Goal: Feedback & Contribution: Submit feedback/report problem

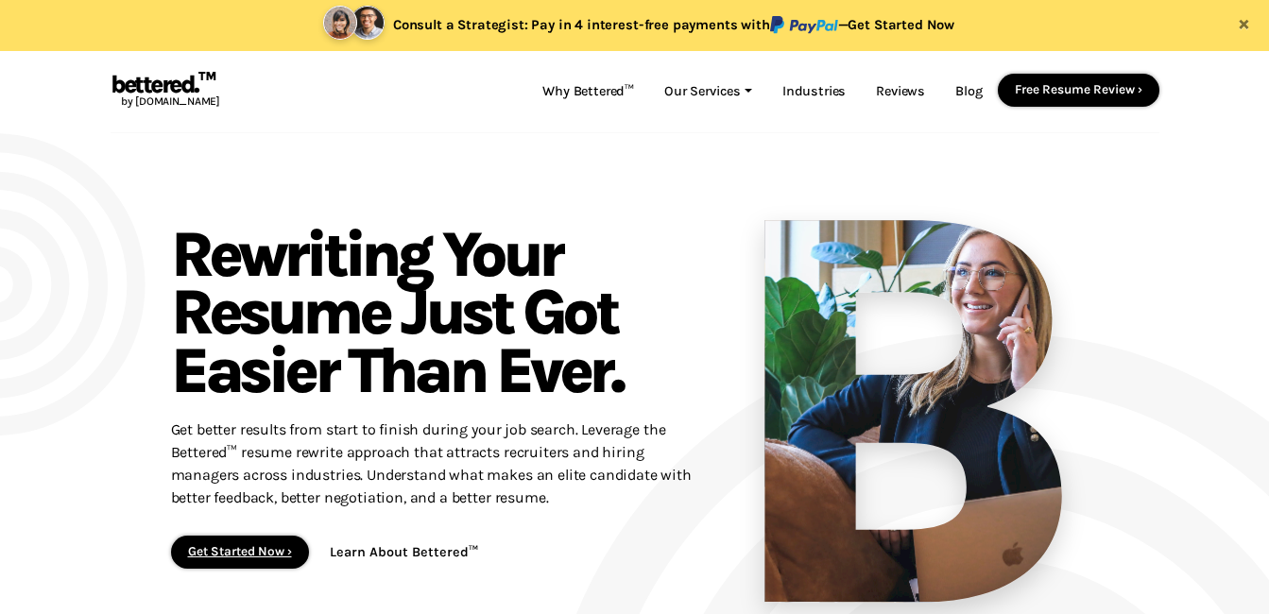
click at [275, 556] on link "Get Started Now ›" at bounding box center [240, 551] width 104 height 14
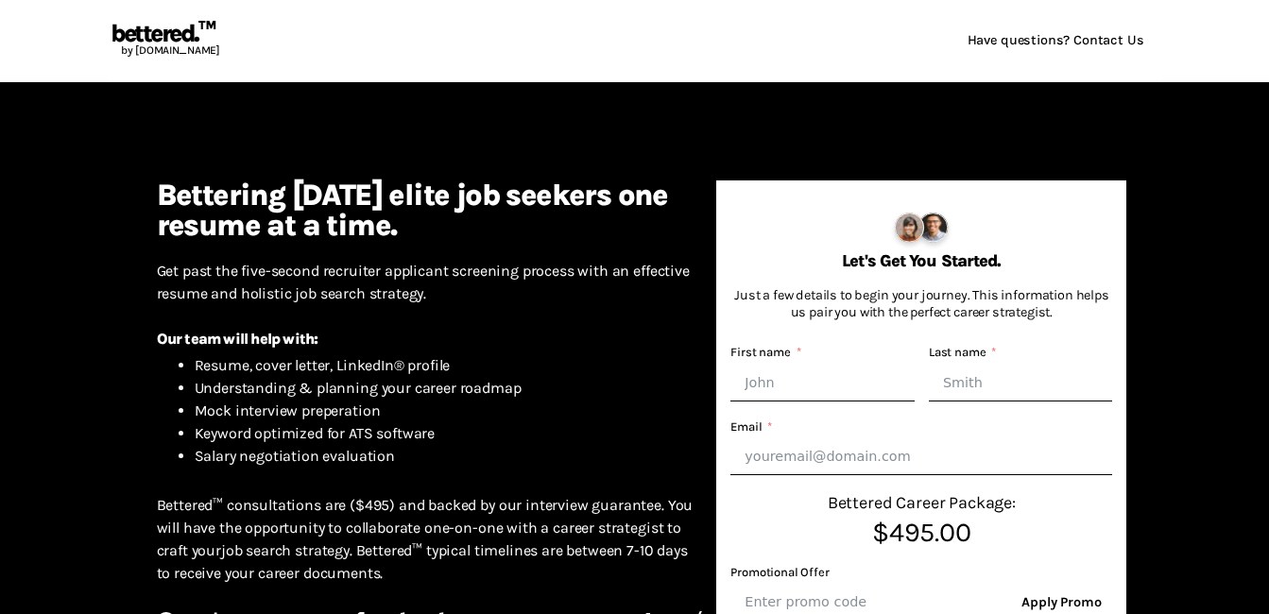
click at [819, 379] on input "First name" at bounding box center [822, 383] width 184 height 37
type input "Cristi"
type input "Cannata"
type input "c.suterko@yahoo.com"
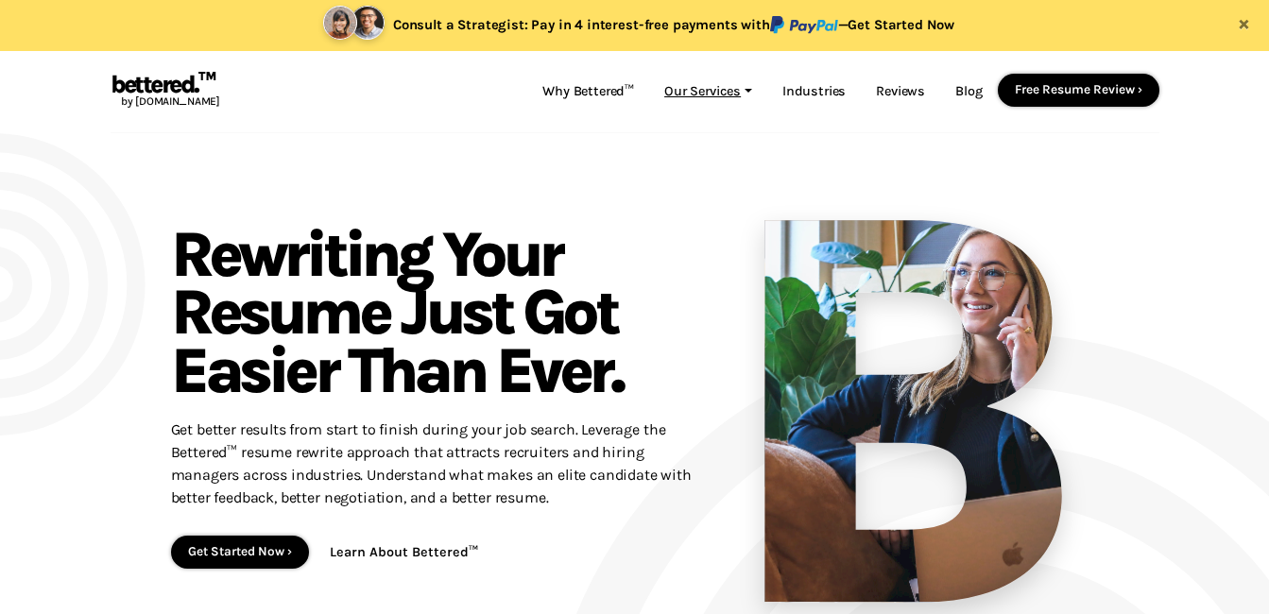
click at [719, 84] on link "Our Services" at bounding box center [708, 92] width 118 height 36
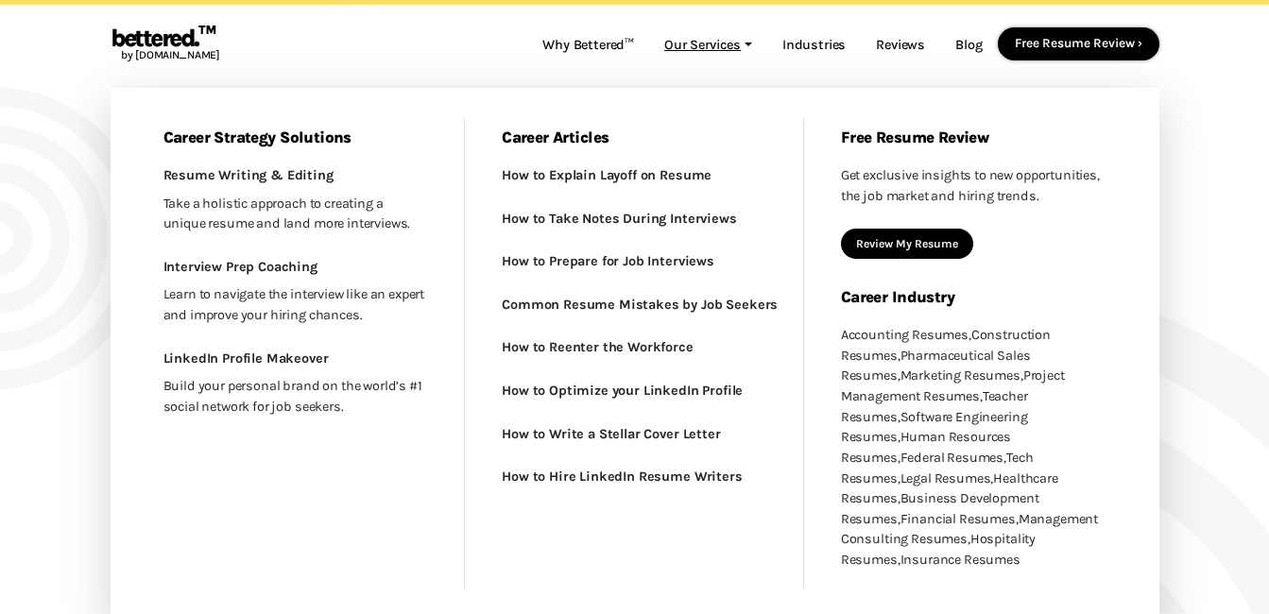
scroll to position [33, 0]
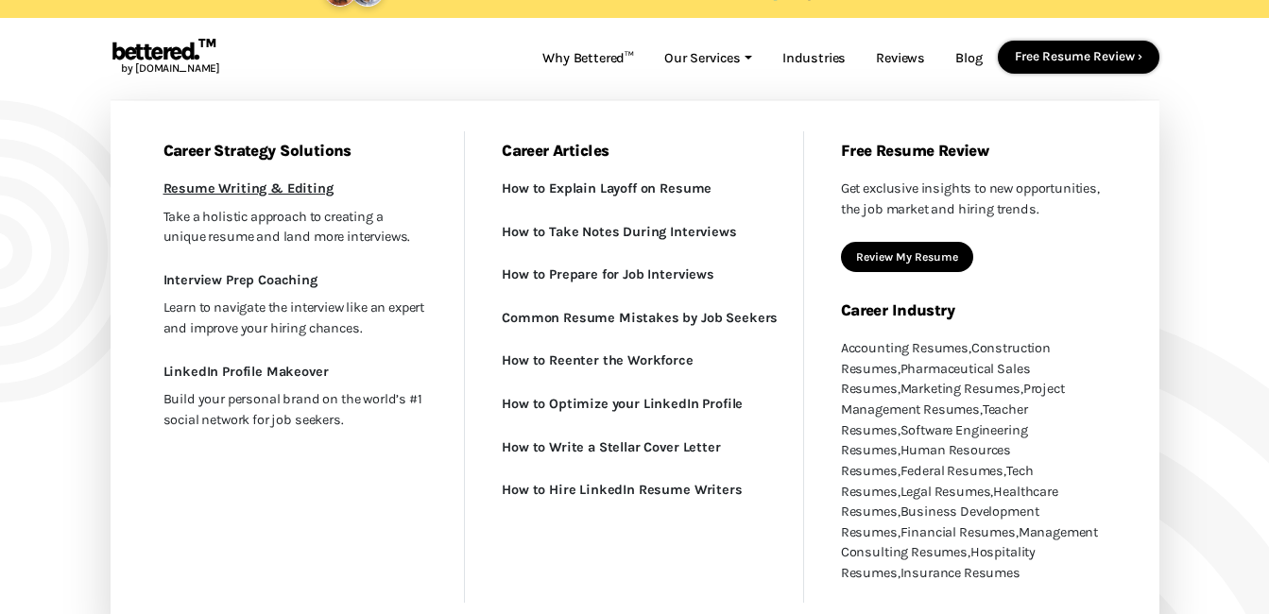
click at [284, 195] on link "Resume Writing & Editing New" at bounding box center [296, 189] width 310 height 28
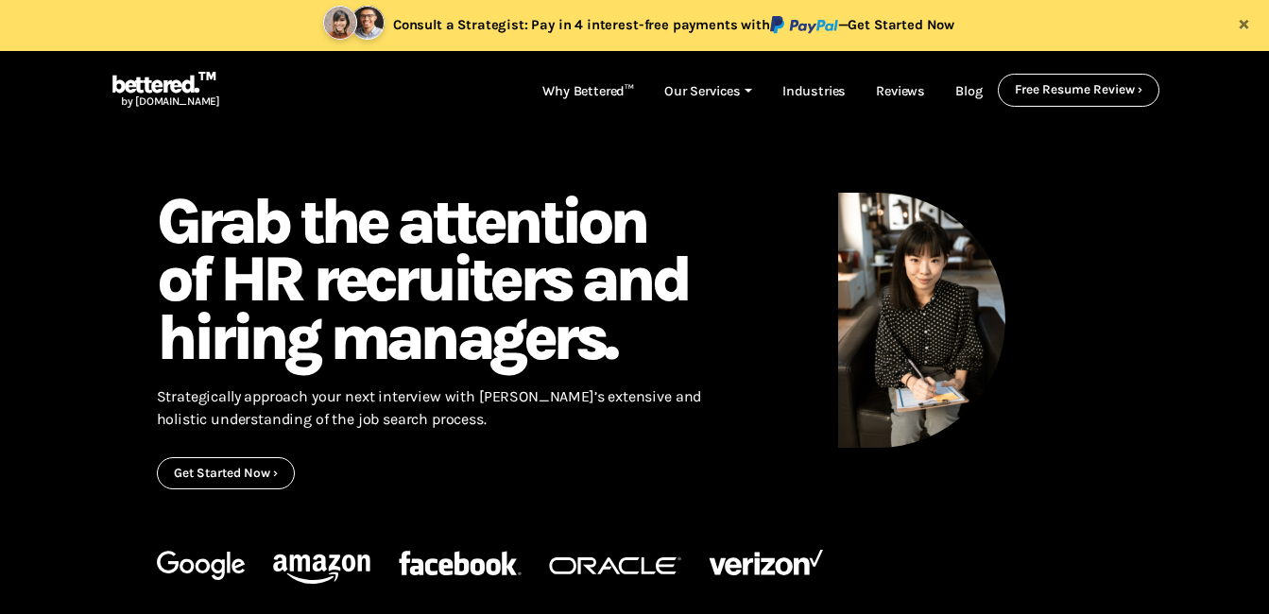
click at [268, 469] on link "Get Started Now ›" at bounding box center [226, 473] width 104 height 14
click at [260, 475] on link "Get Started Now ›" at bounding box center [226, 473] width 104 height 14
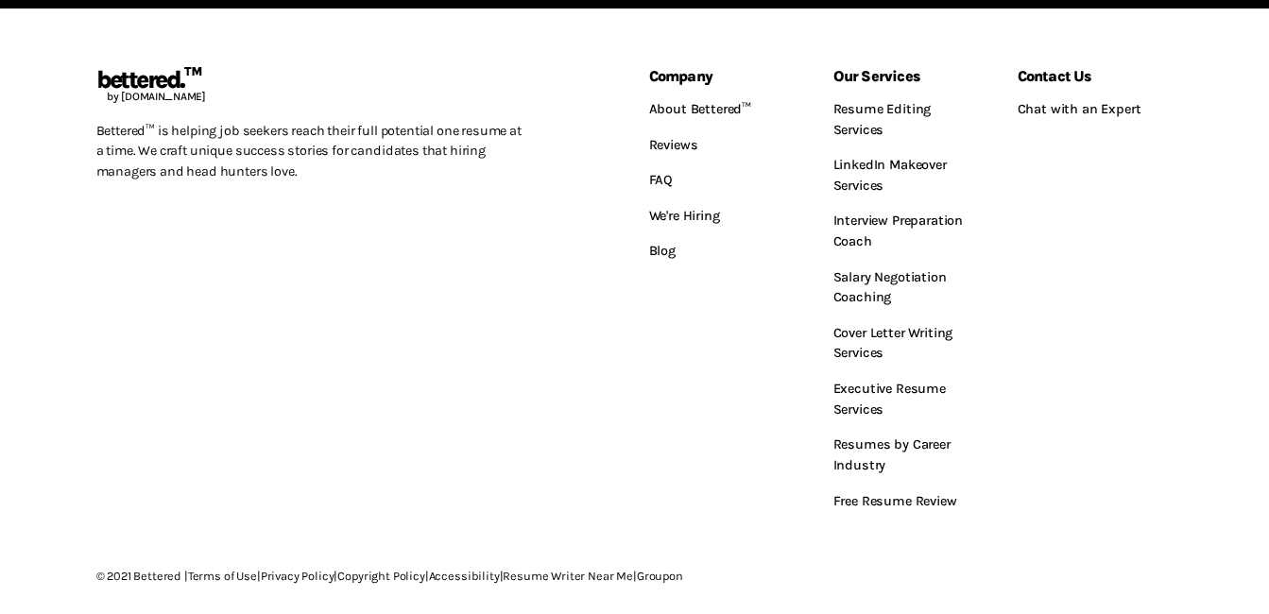
scroll to position [825, 0]
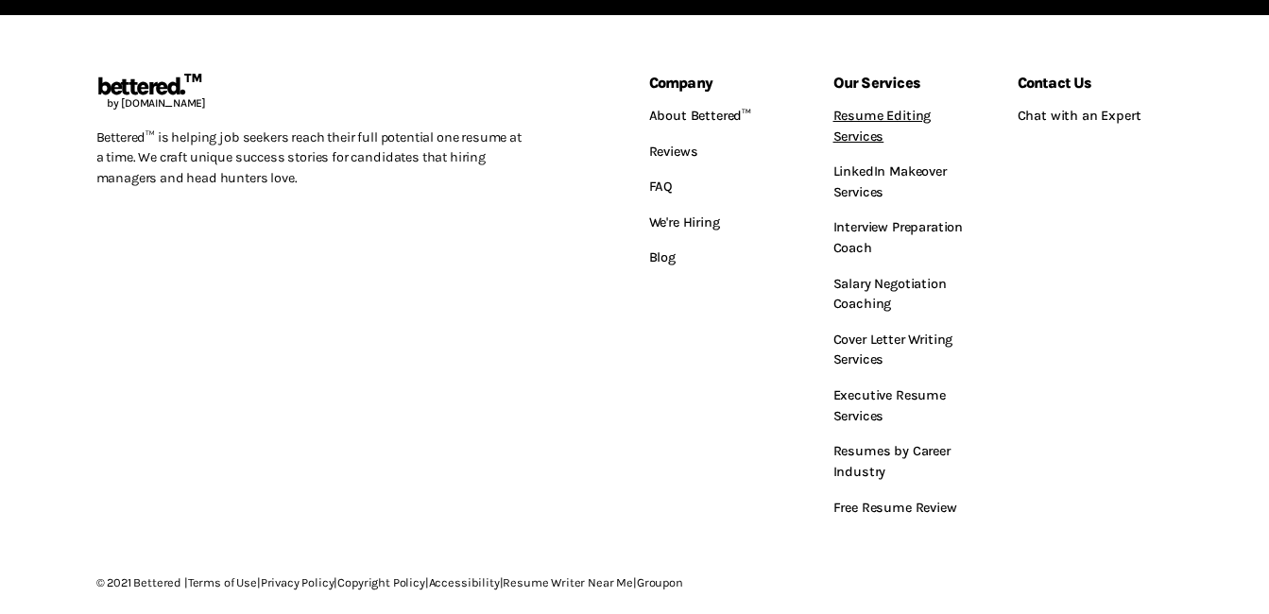
click at [871, 139] on link "Resume Editing Services" at bounding box center [911, 126] width 156 height 56
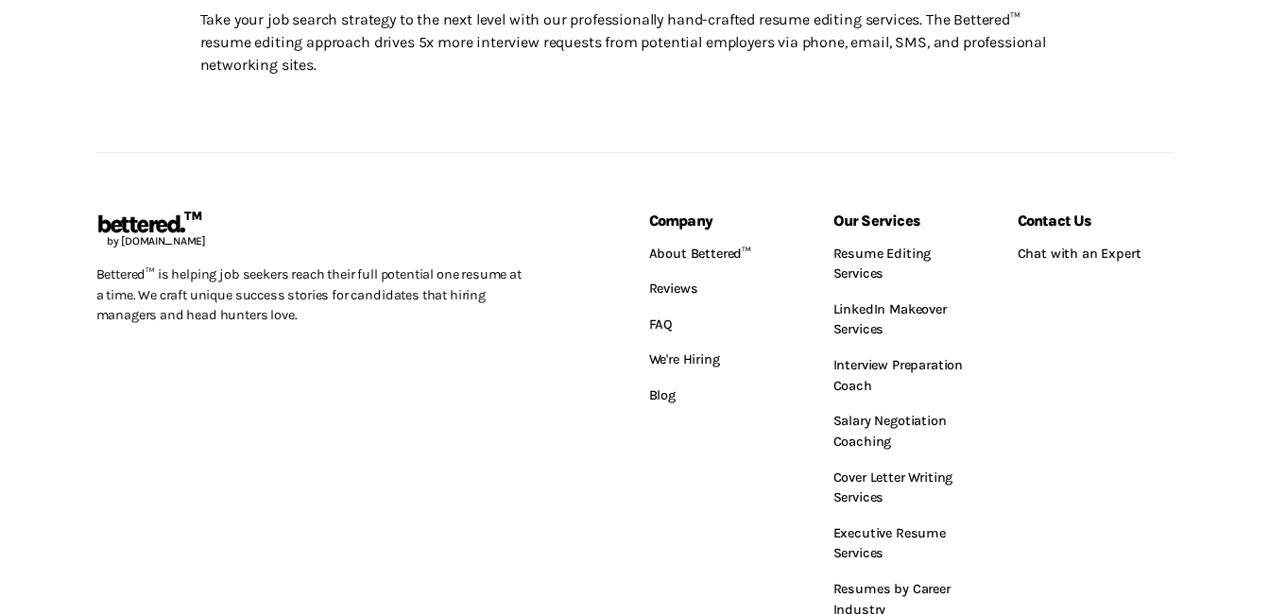
scroll to position [1088, 0]
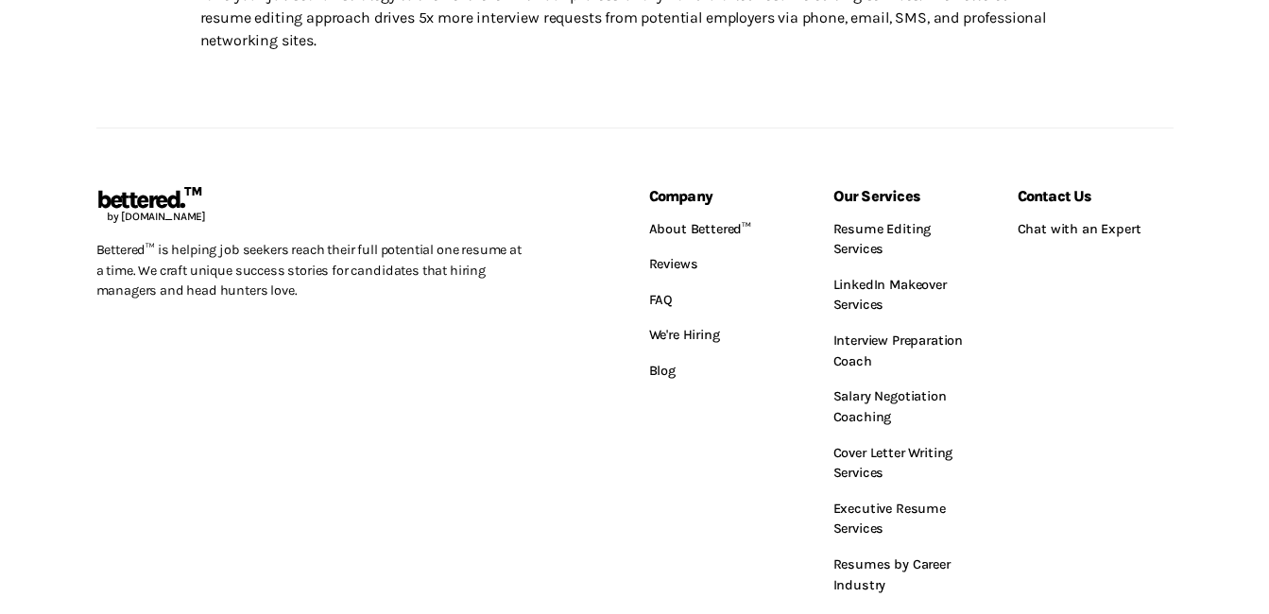
click at [745, 532] on div "Company About Bettered™ Reviews FAQ We're Hiring Blog" at bounding box center [727, 414] width 184 height 450
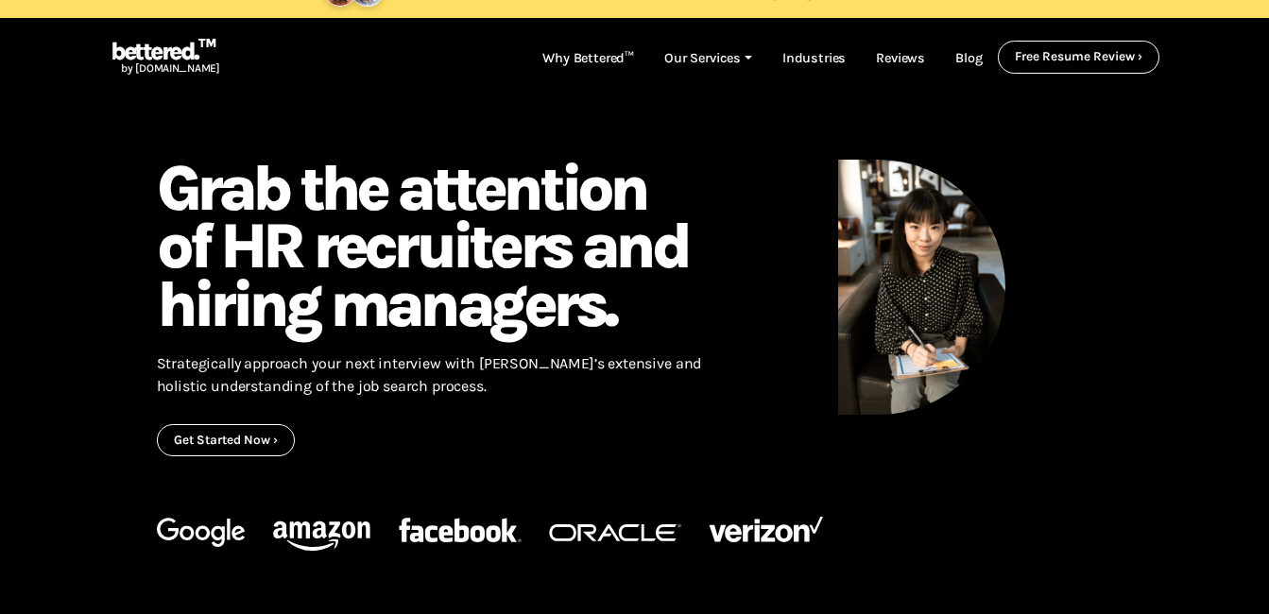
scroll to position [0, 0]
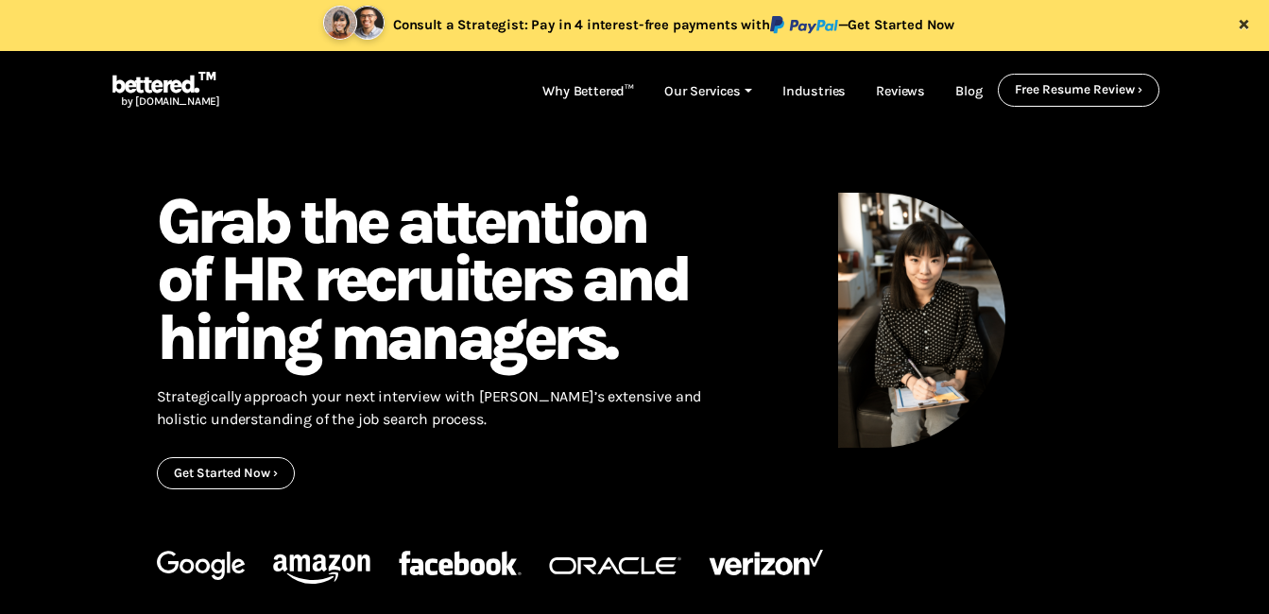
click at [1252, 27] on button "×" at bounding box center [1244, 22] width 50 height 45
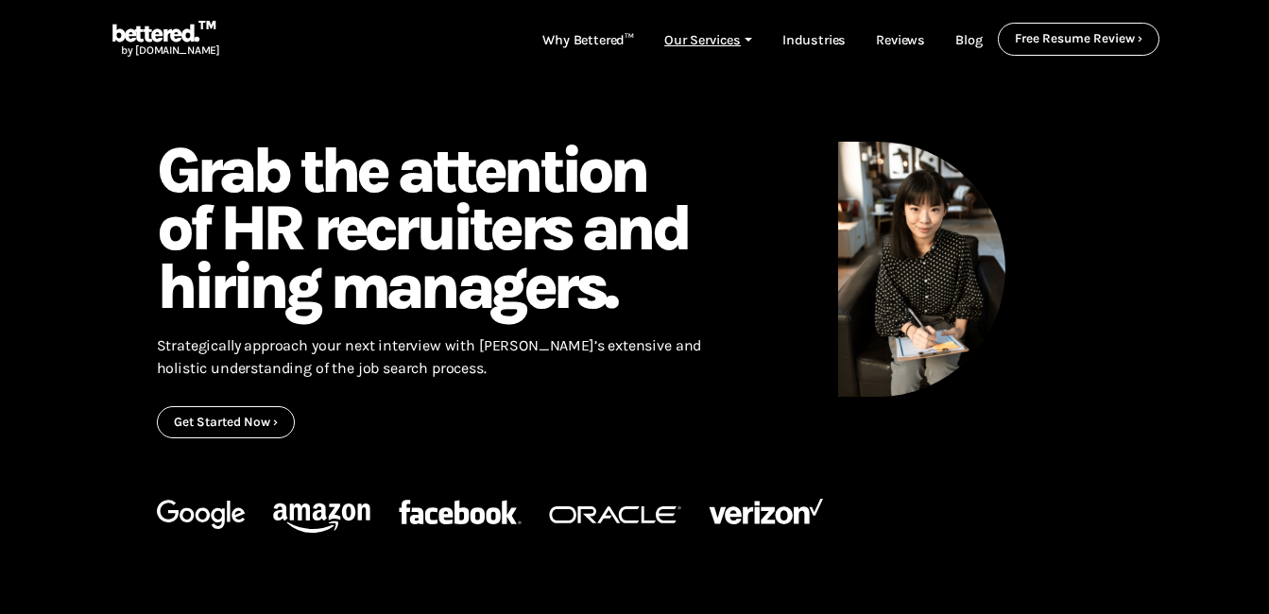
click at [743, 38] on link "Our Services" at bounding box center [708, 41] width 118 height 36
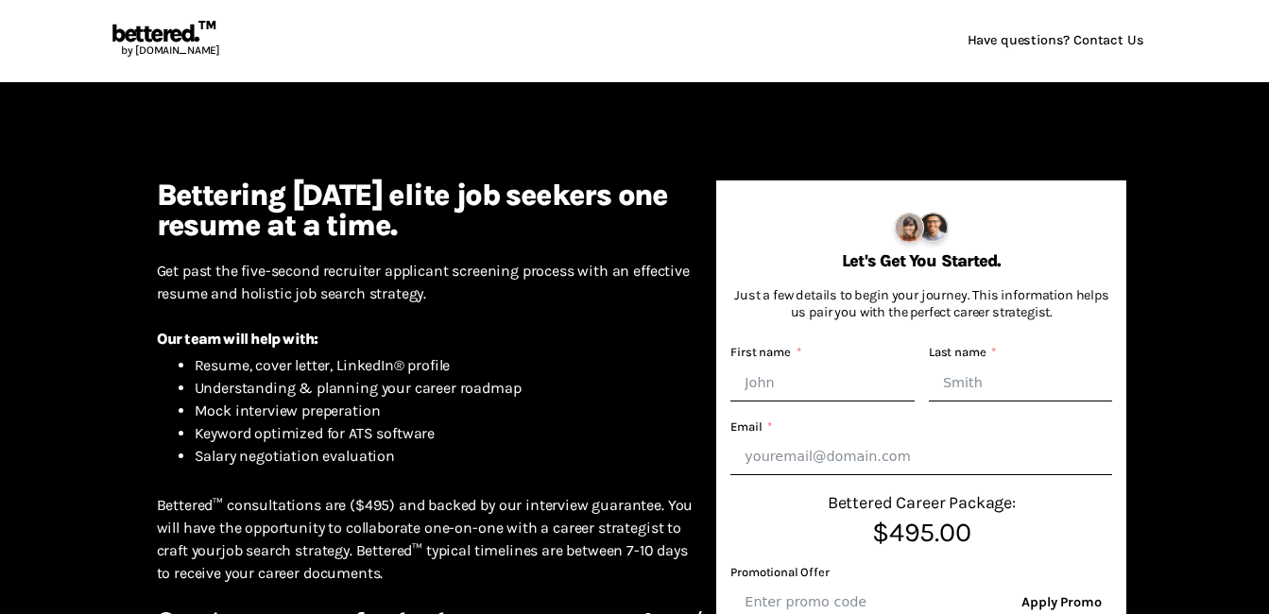
scroll to position [825, 0]
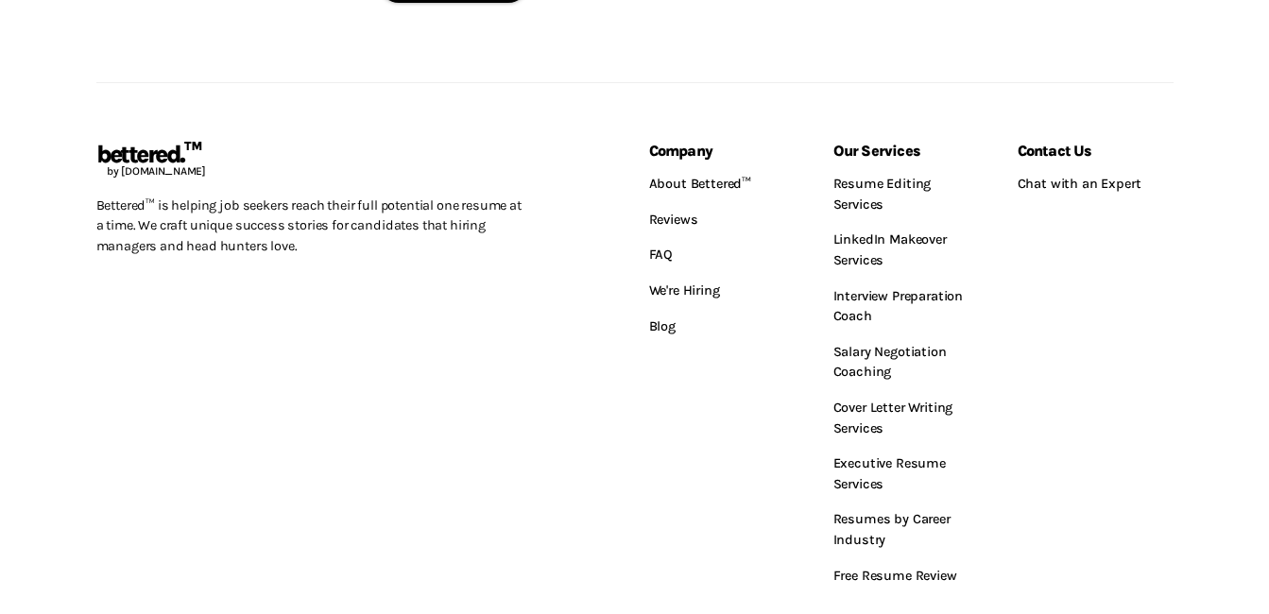
scroll to position [848, 0]
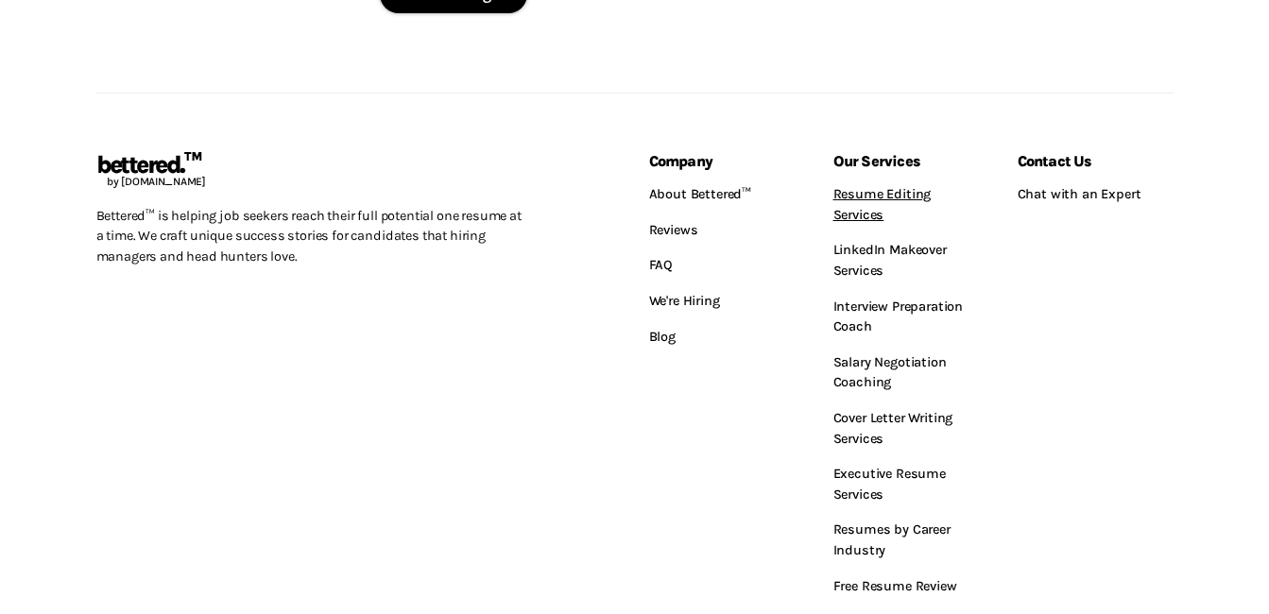
click at [858, 205] on link "Resume Editing Services" at bounding box center [911, 205] width 156 height 56
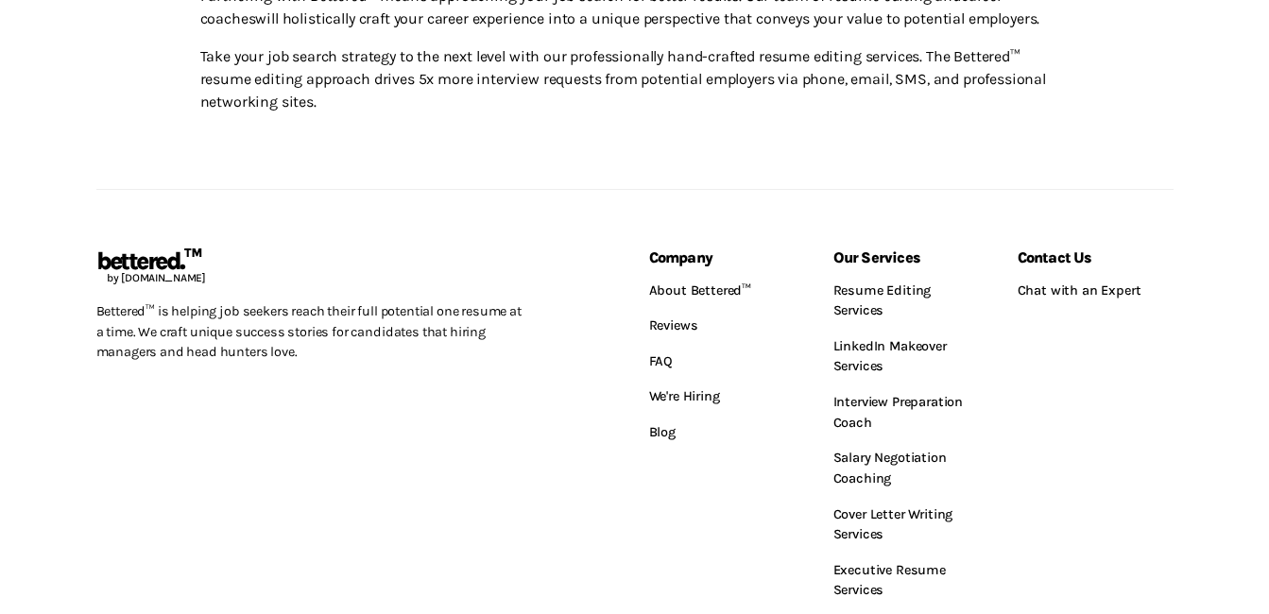
scroll to position [1064, 0]
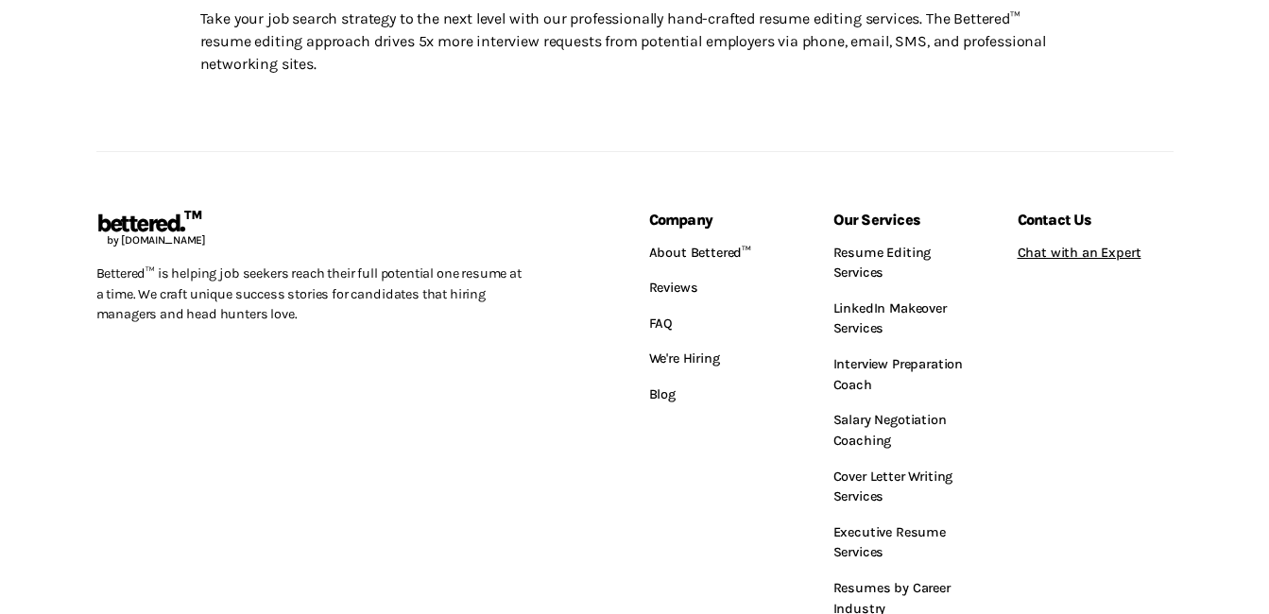
click at [1085, 248] on link "Chat with an Expert" at bounding box center [1096, 253] width 156 height 36
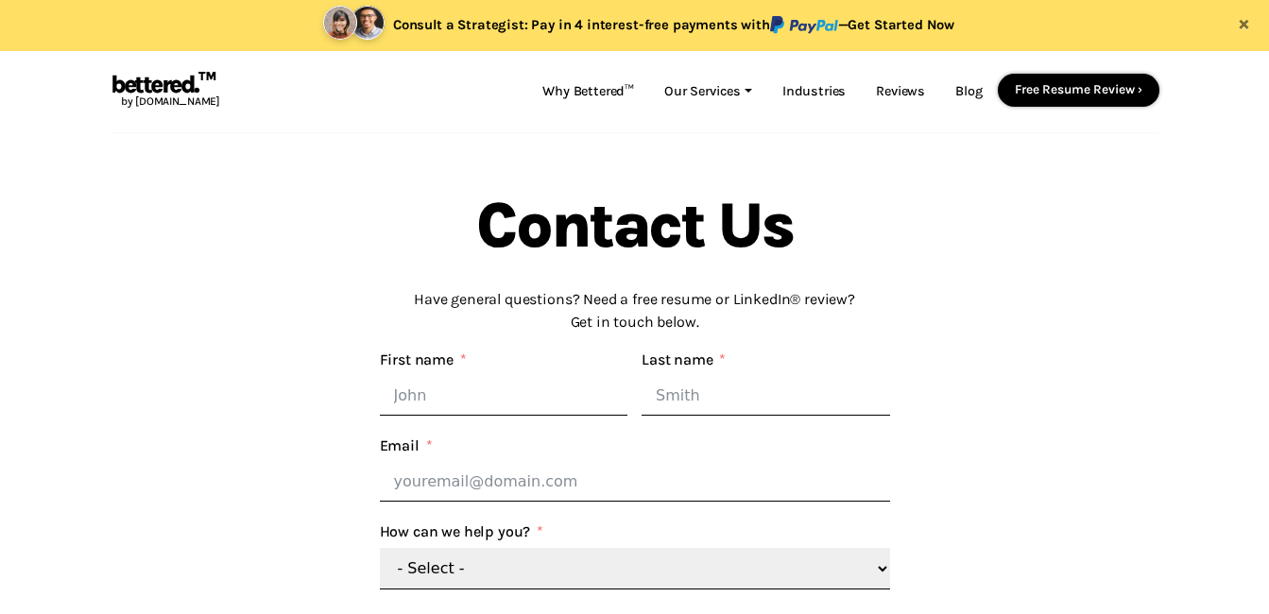
click at [548, 397] on input "First name" at bounding box center [504, 396] width 248 height 40
type input "[DEMOGRAPHIC_DATA]"
type input "[PERSON_NAME]"
type input "[PERSON_NAME][EMAIL_ADDRESS][DOMAIN_NAME]"
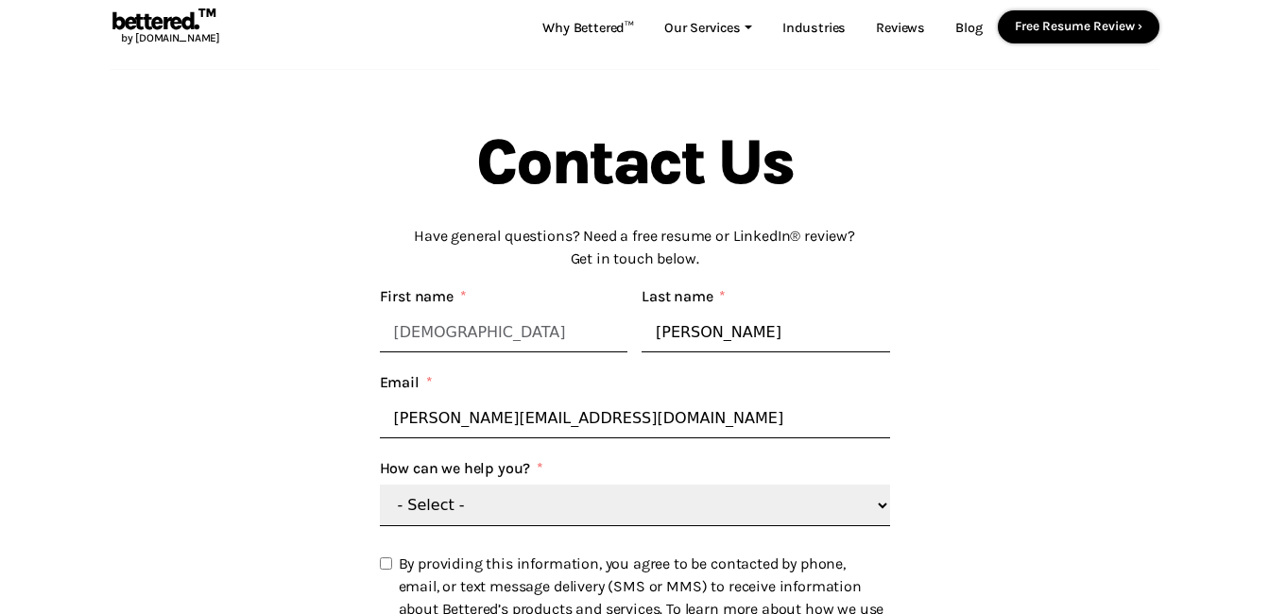
scroll to position [142, 0]
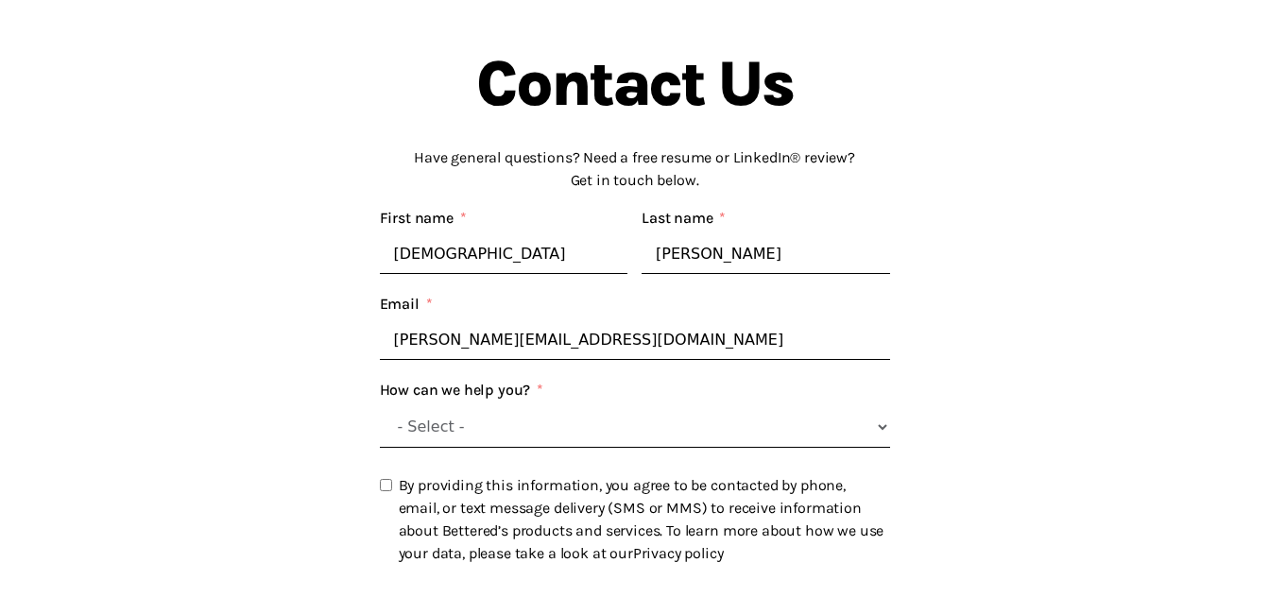
click at [676, 437] on select "- Select - General question Free resume and LinkedIn® review" at bounding box center [635, 427] width 510 height 42
click at [880, 434] on select "- Select - General question Free resume and LinkedIn® review" at bounding box center [635, 427] width 510 height 42
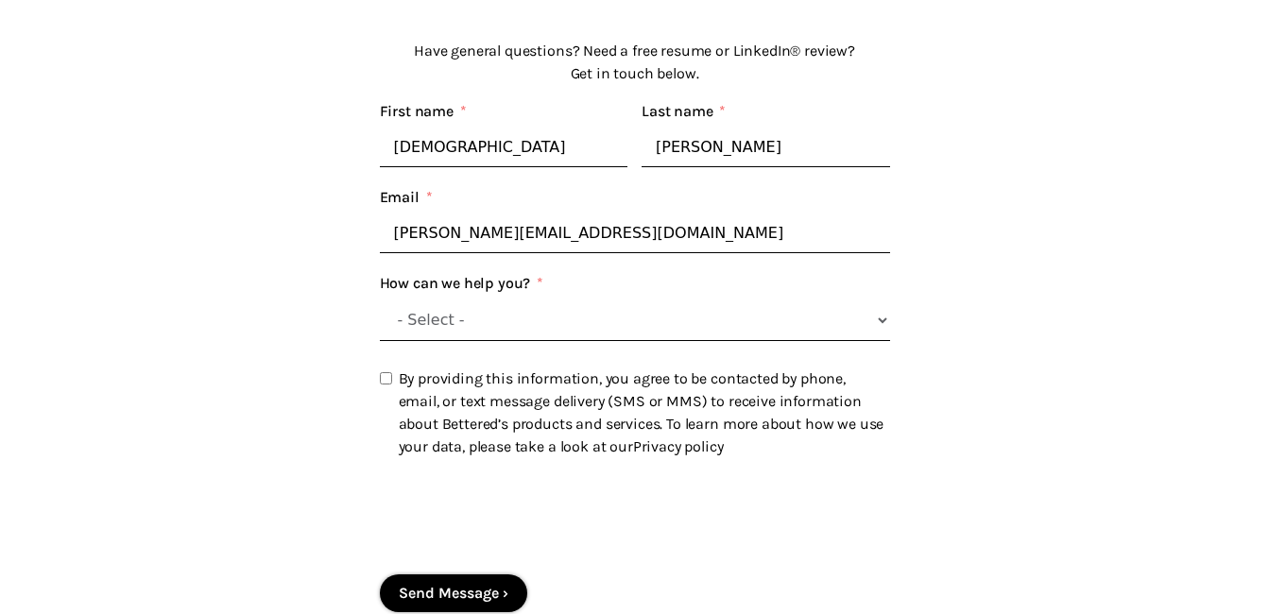
scroll to position [266, 0]
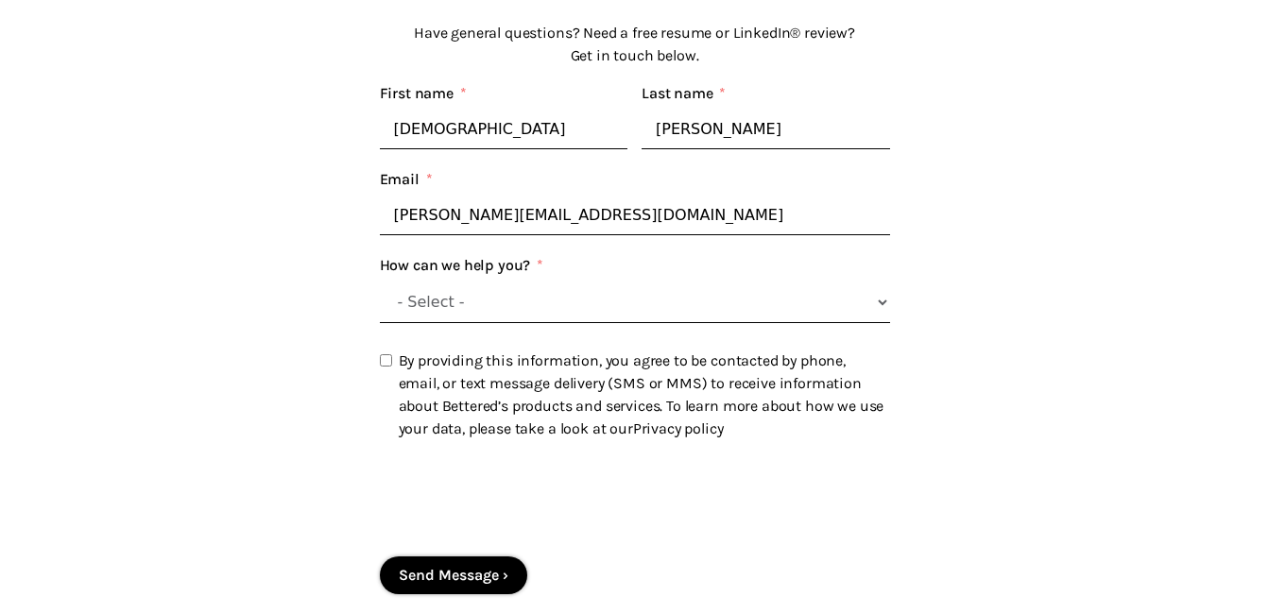
click at [865, 317] on select "- Select - General question Free resume and LinkedIn® review" at bounding box center [635, 303] width 510 height 42
select select "General question"
click at [380, 285] on select "- Select - General question Free resume and LinkedIn® review" at bounding box center [635, 303] width 510 height 42
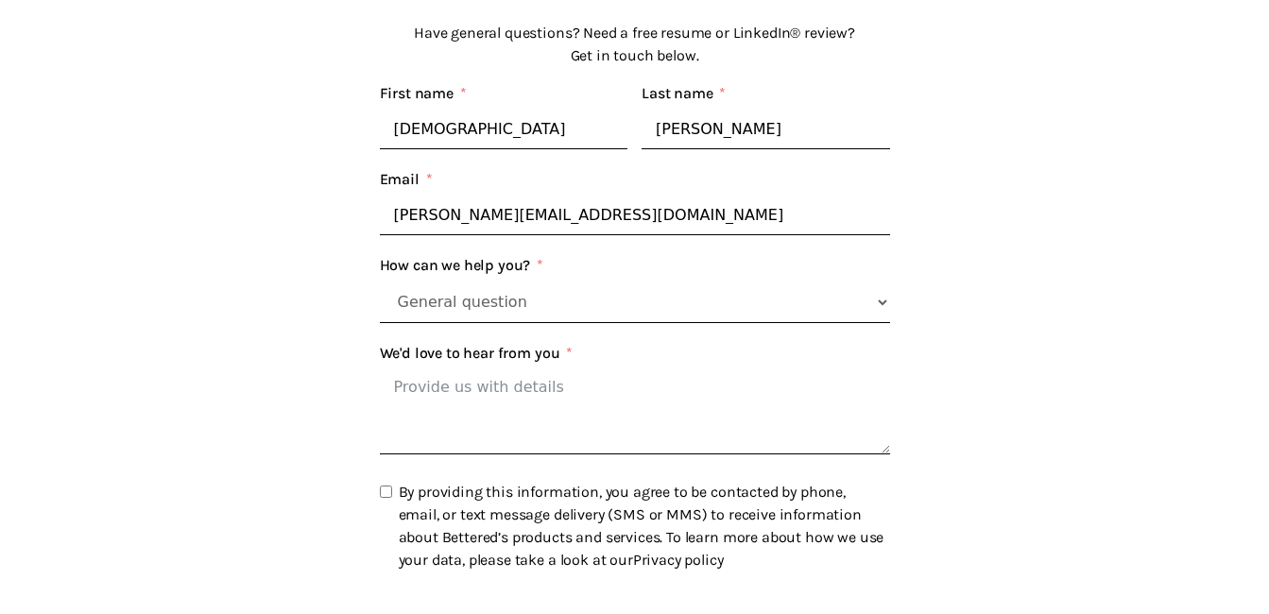
click at [496, 310] on select "- Select - General question Free resume and LinkedIn® review" at bounding box center [635, 303] width 510 height 42
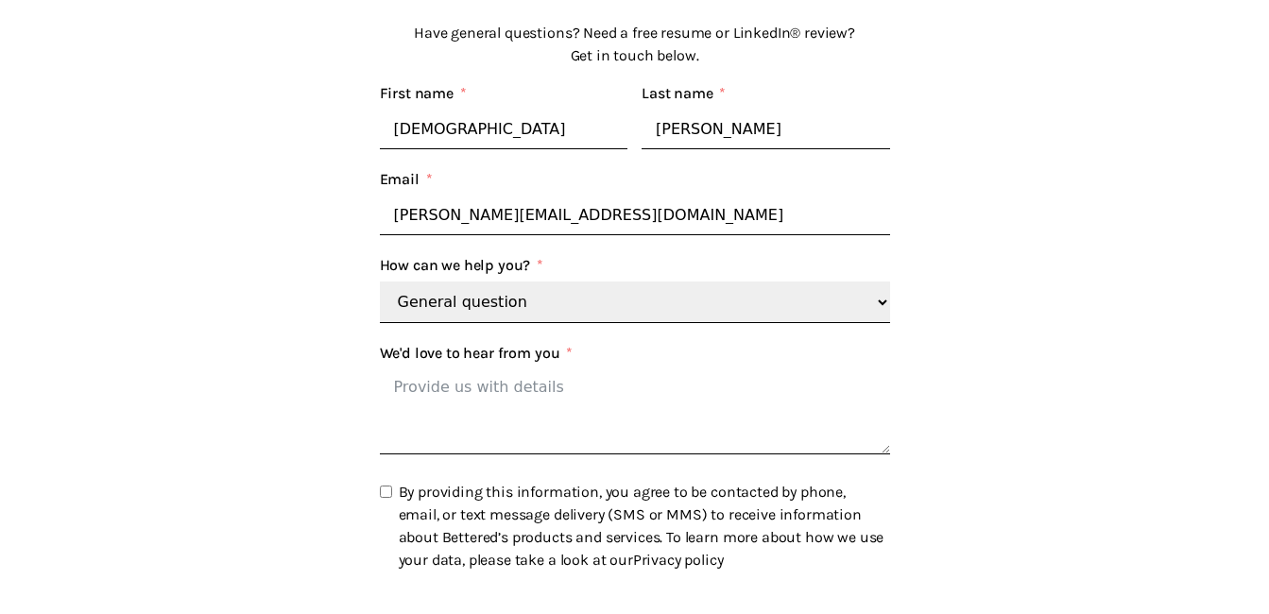
click at [276, 407] on div at bounding box center [230, 335] width 269 height 817
click at [547, 413] on textarea "We'd love to hear from you" at bounding box center [635, 411] width 510 height 85
click at [688, 393] on textarea "I would like someone to review and help edit y resume bu" at bounding box center [635, 411] width 510 height 85
click at [706, 398] on textarea "I would like someone to review and help edit y resume bu" at bounding box center [635, 411] width 510 height 85
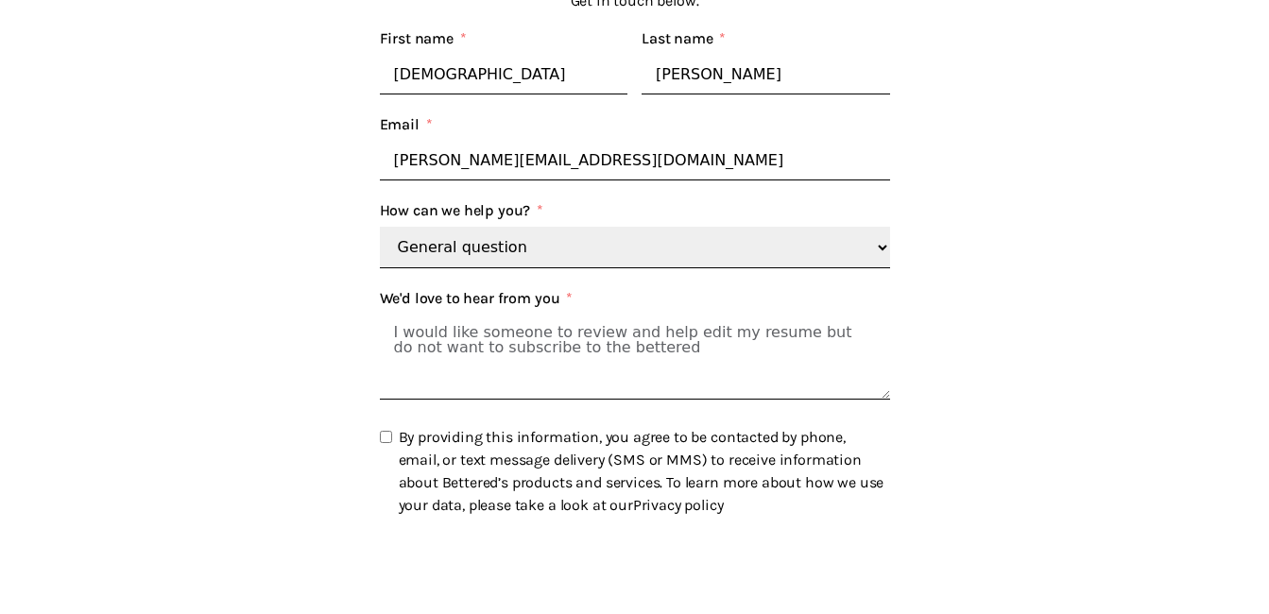
scroll to position [324, 0]
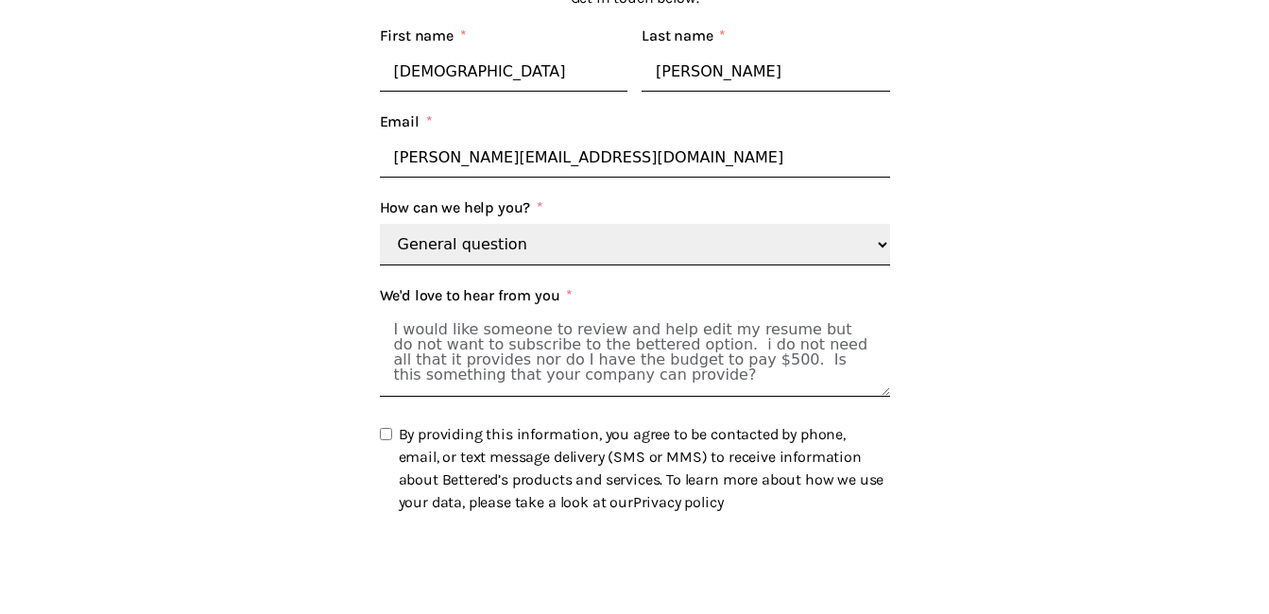
type textarea "I would like someone to review and help edit my resume but do not want to subsc…"
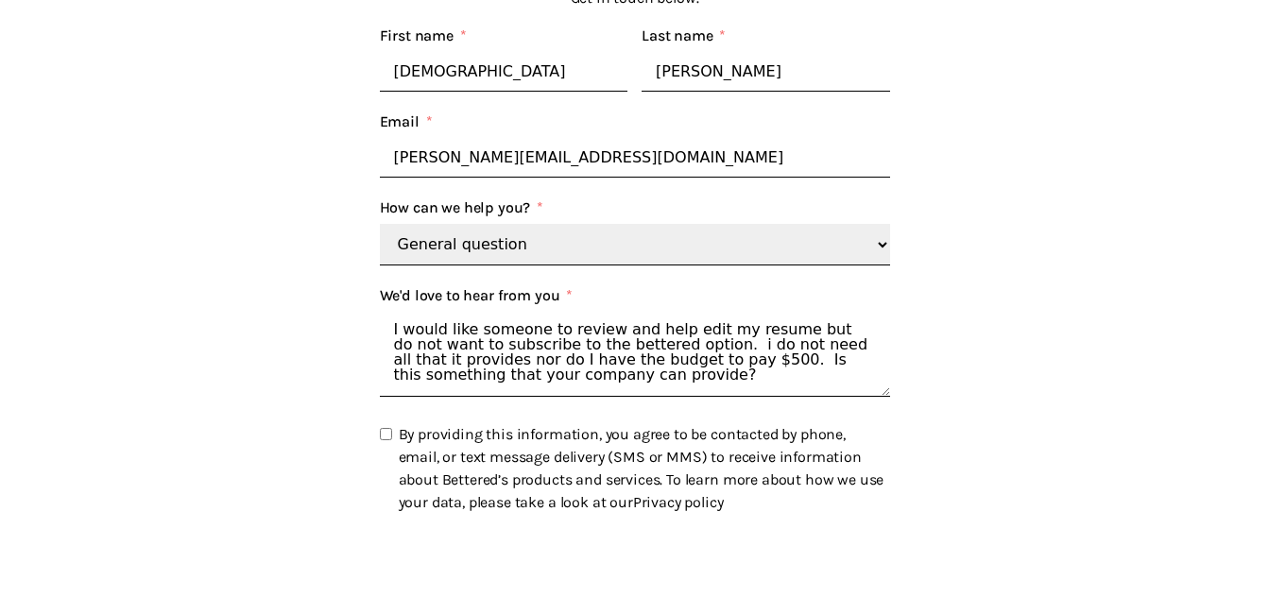
click at [389, 440] on input "By providing this information, you agree to be contacted by phone, email, or te…" at bounding box center [386, 434] width 12 height 12
checkbox input "true"
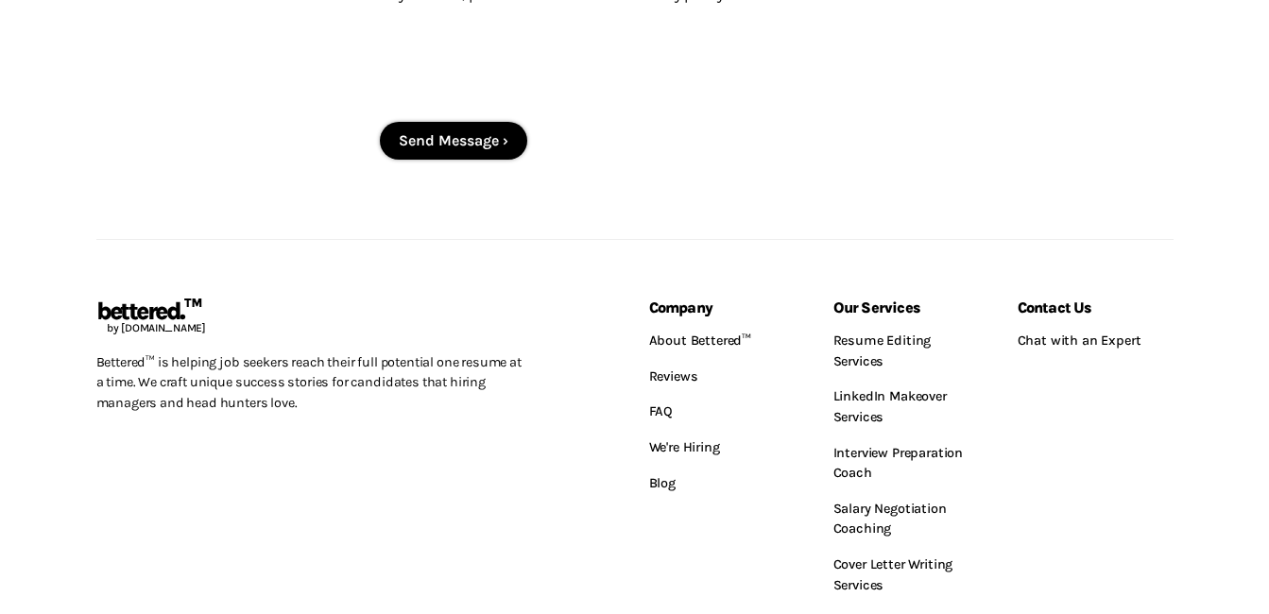
scroll to position [837, 0]
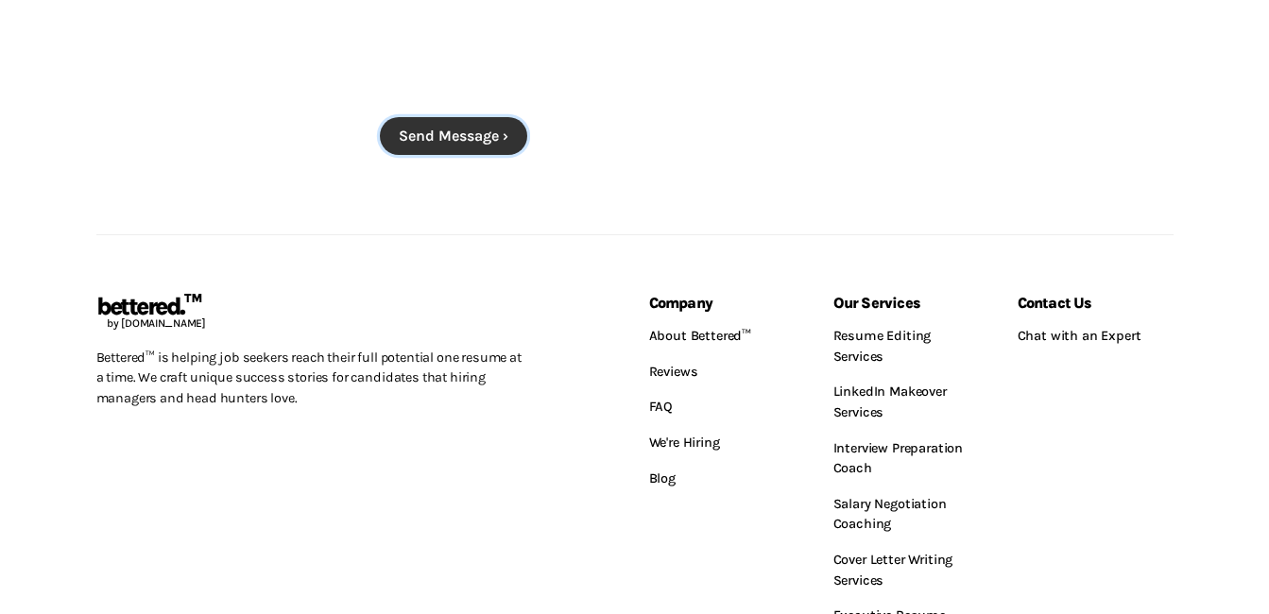
click at [469, 142] on button "Send Message" at bounding box center [453, 136] width 147 height 38
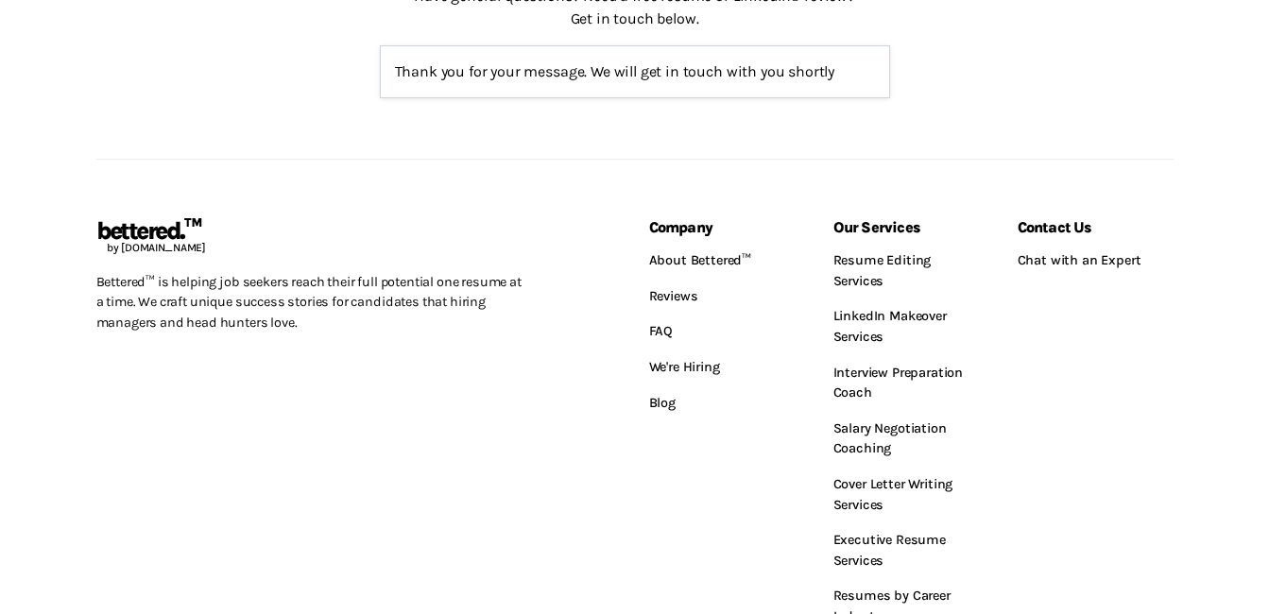
scroll to position [300, 0]
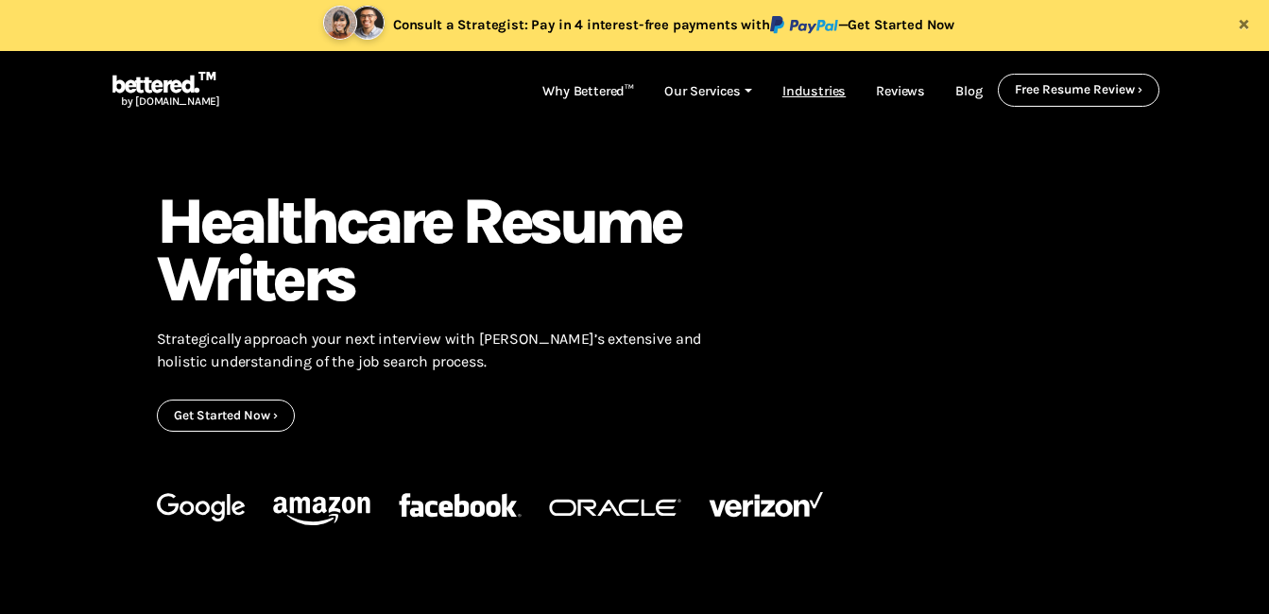
click at [817, 87] on link "Industries" at bounding box center [814, 92] width 94 height 36
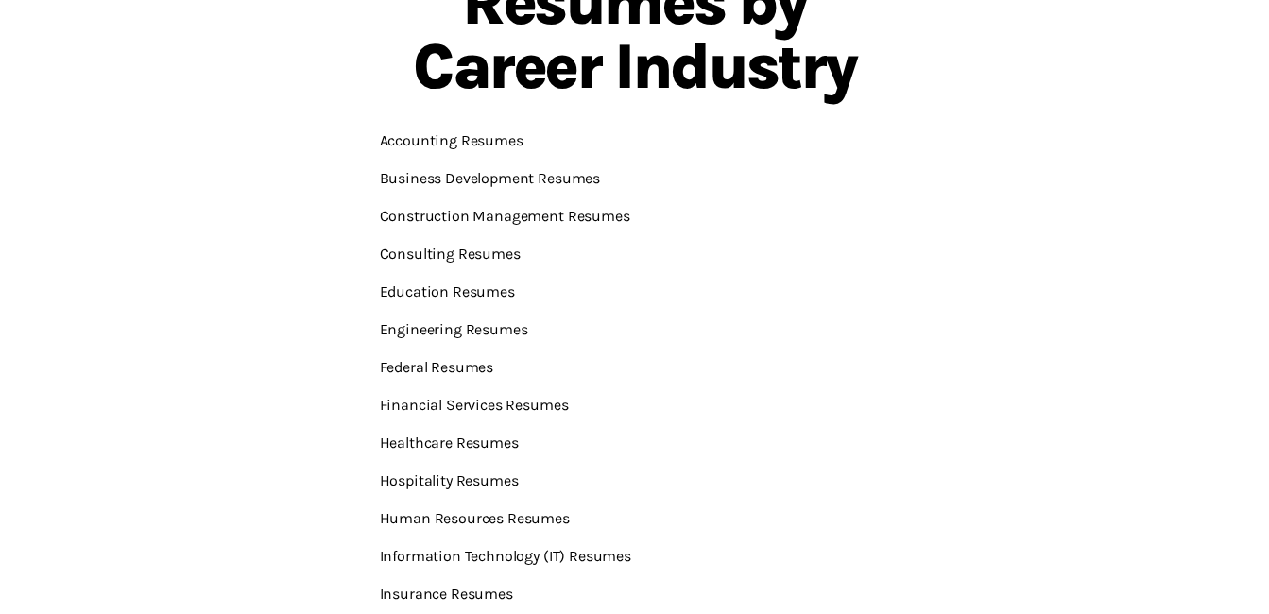
scroll to position [227, 0]
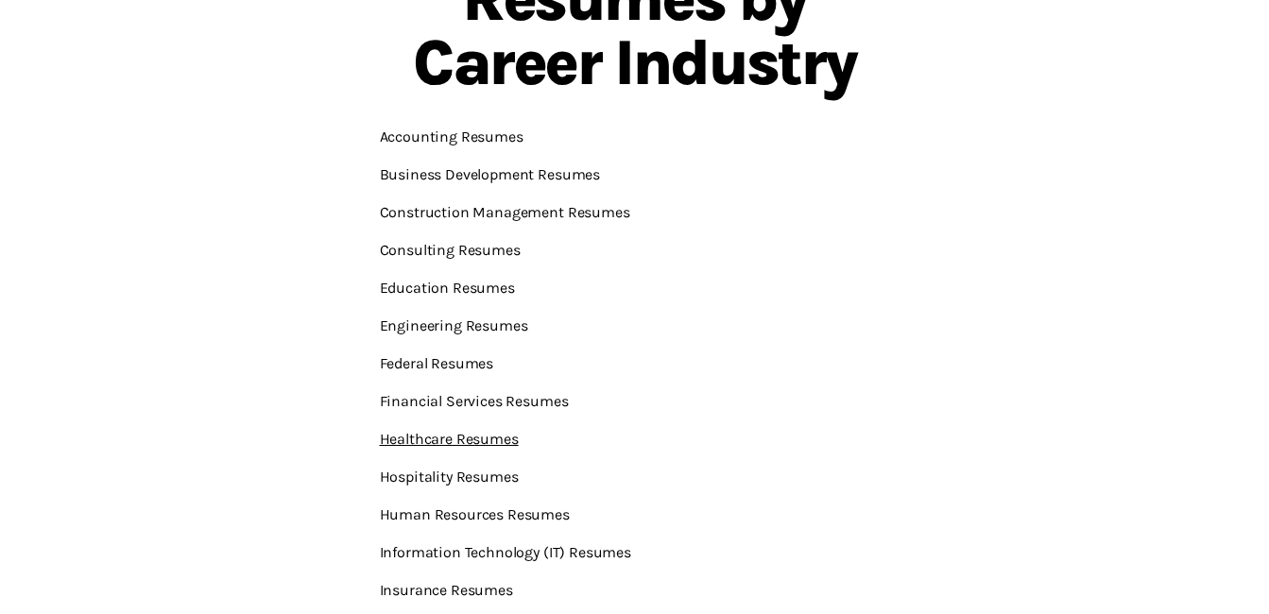
click at [491, 443] on link "Healthcare Resumes" at bounding box center [449, 439] width 139 height 18
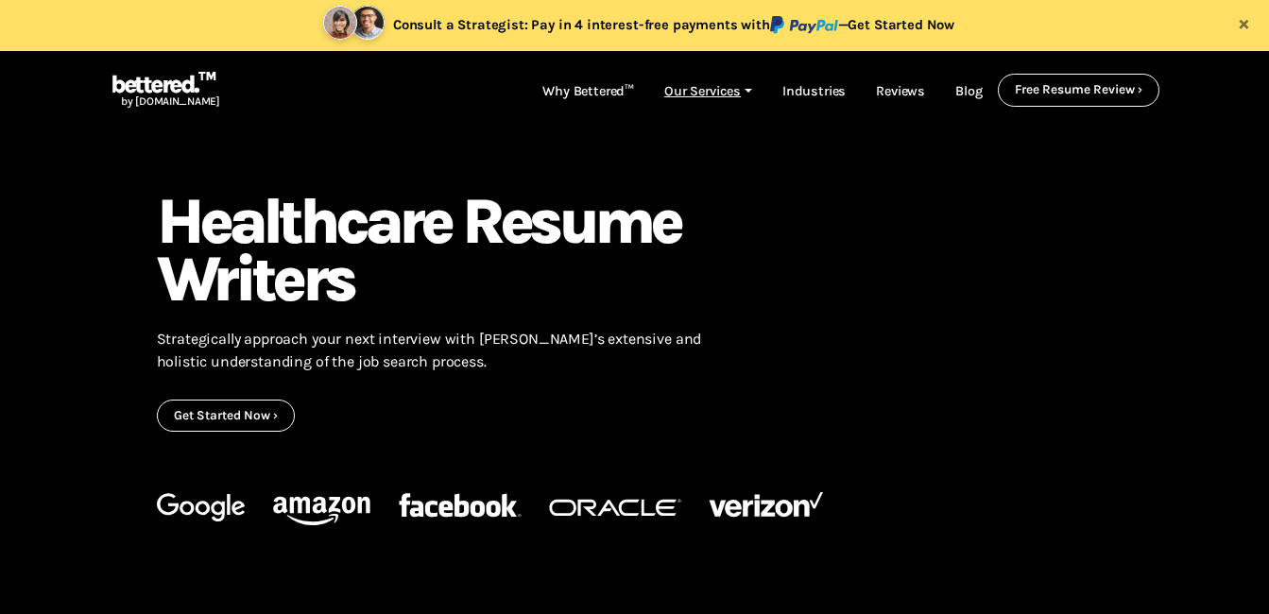
click at [724, 92] on link "Our Services" at bounding box center [708, 92] width 118 height 36
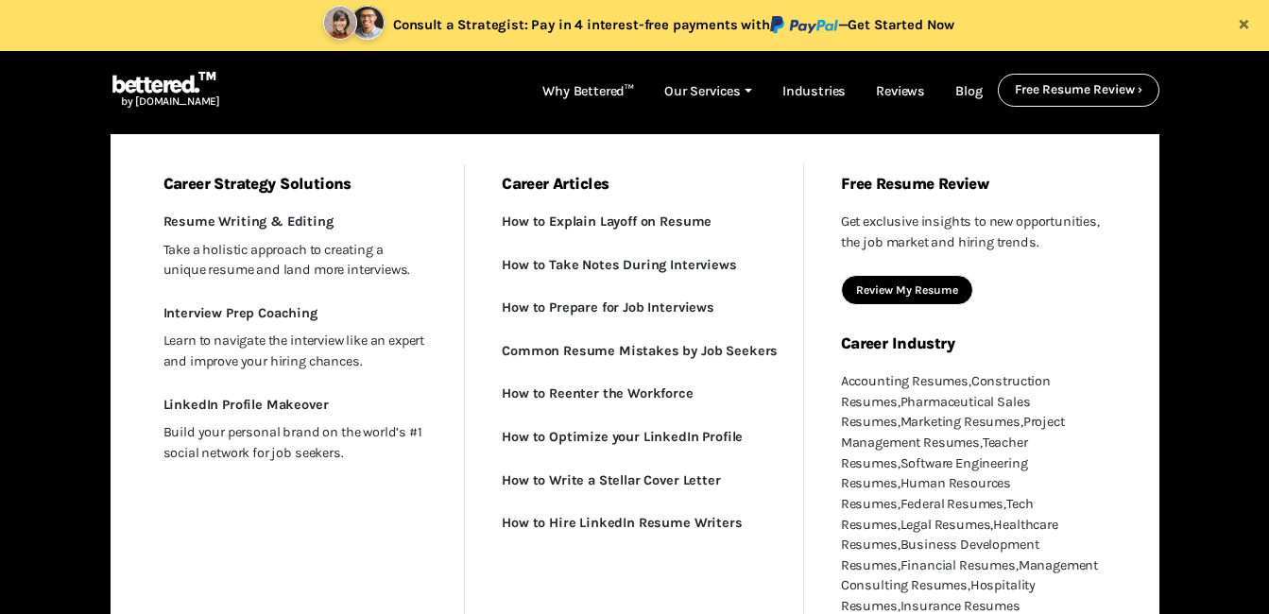
click at [920, 286] on link "Review My Resume" at bounding box center [907, 289] width 102 height 13
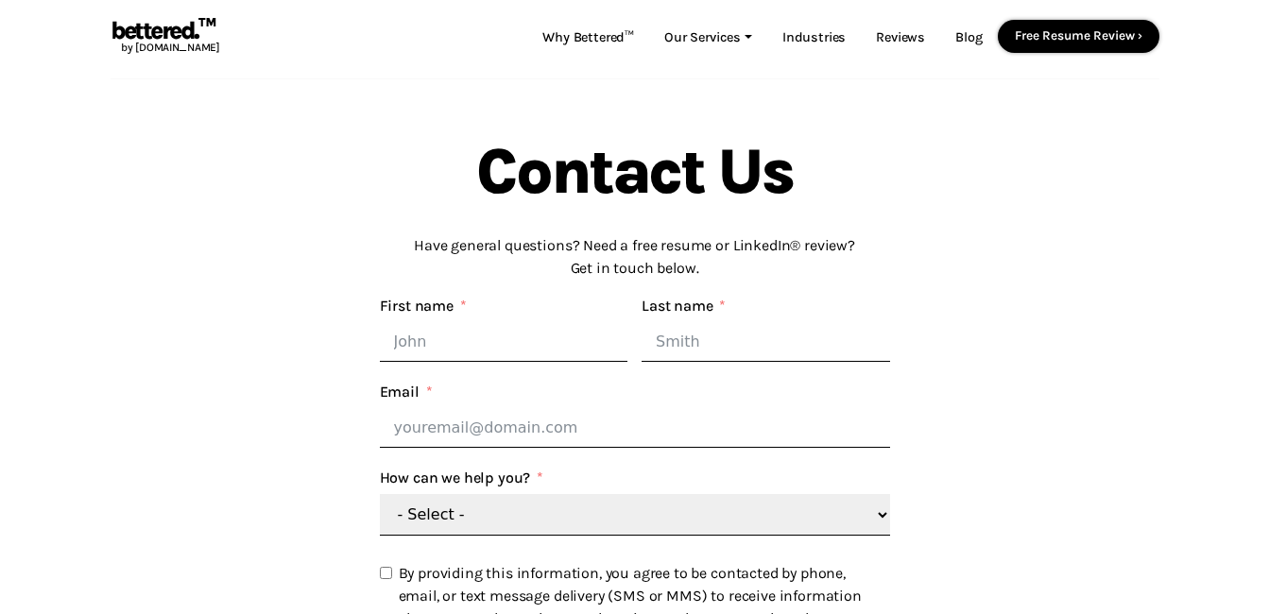
scroll to position [28, 0]
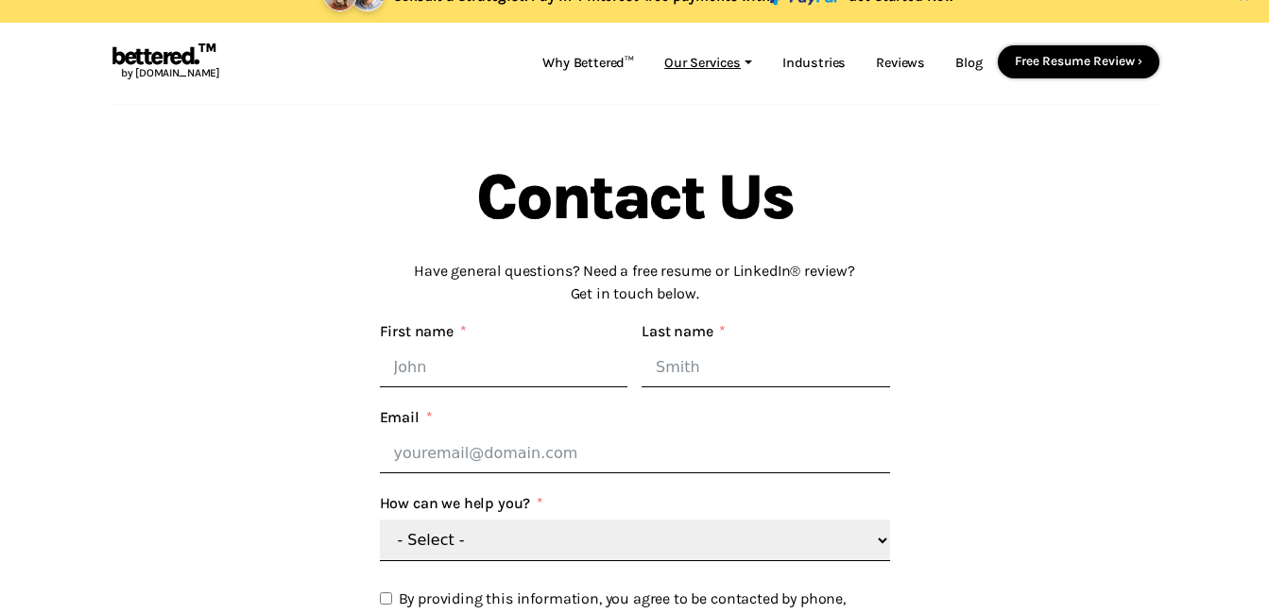
click at [739, 68] on link "Our Services" at bounding box center [708, 63] width 118 height 36
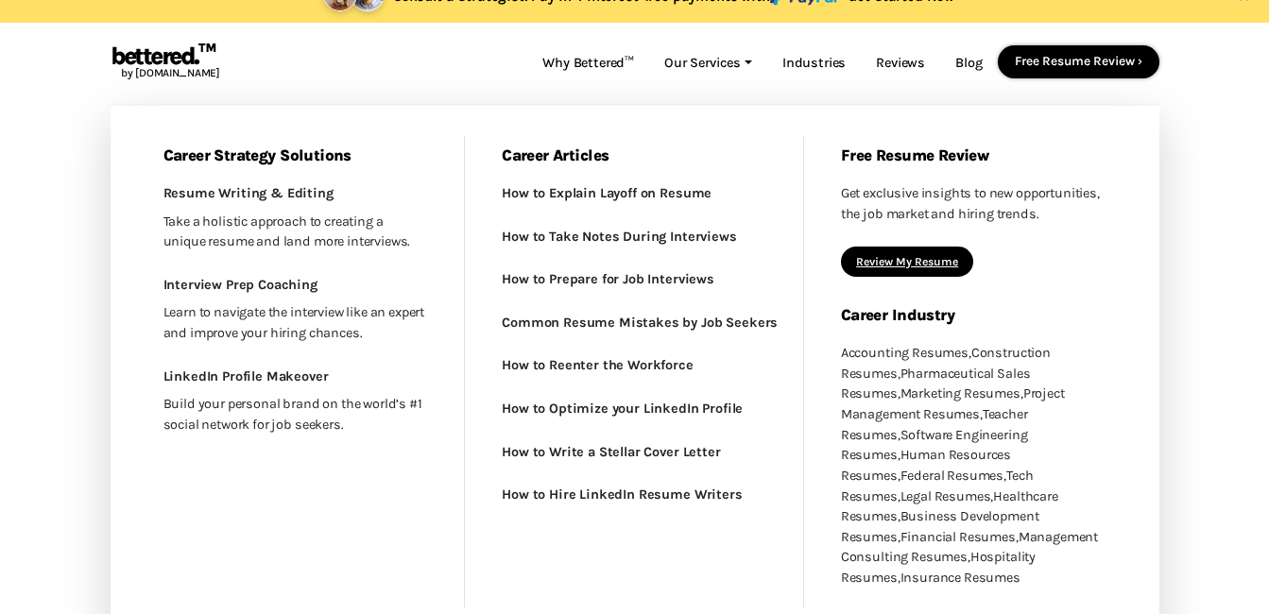
click at [907, 265] on link "Review My Resume" at bounding box center [907, 261] width 102 height 13
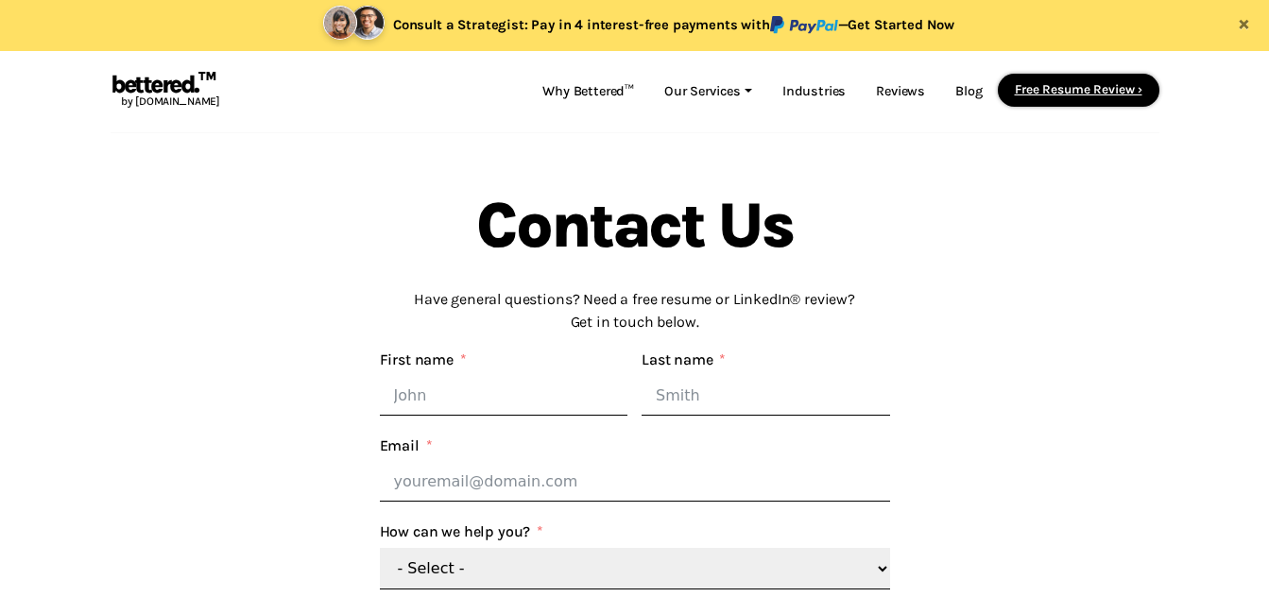
click at [1124, 91] on link "Free Resume Review ›" at bounding box center [1079, 89] width 128 height 14
